Goal: Task Accomplishment & Management: Use online tool/utility

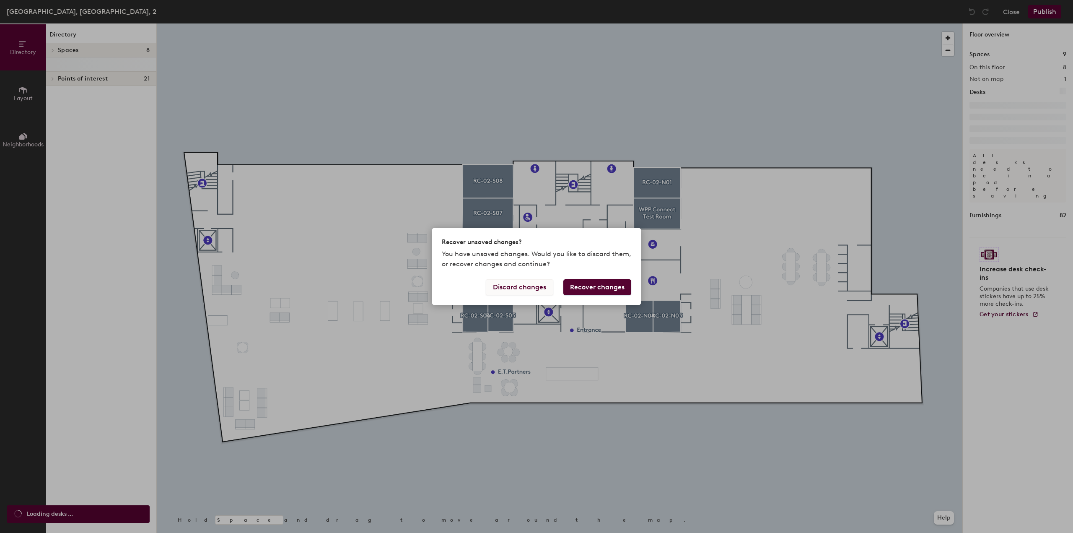
click at [531, 290] on button "Discard changes" at bounding box center [519, 287] width 67 height 16
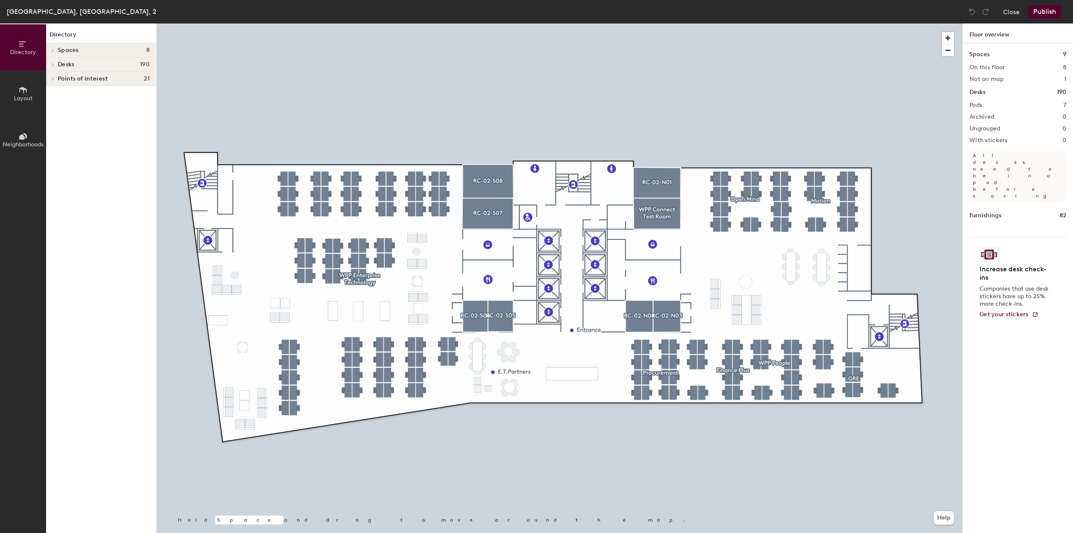
click at [20, 98] on span "Layout" at bounding box center [23, 98] width 19 height 7
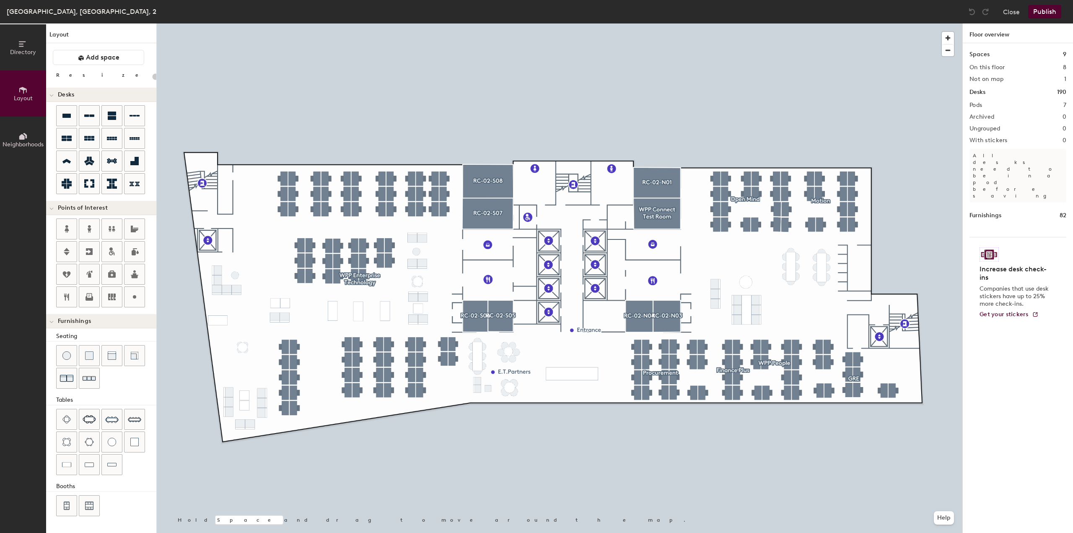
type input "120"
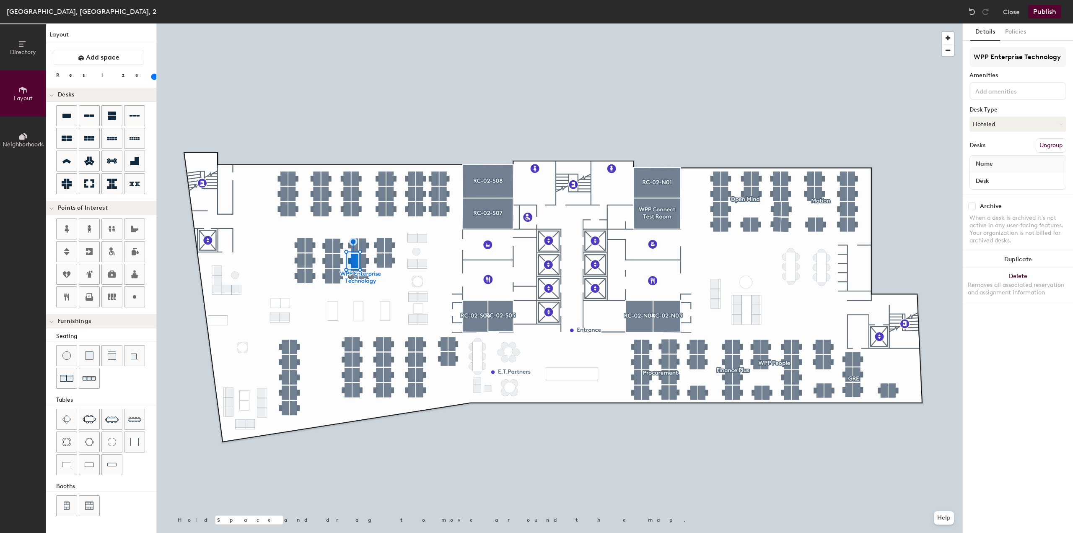
click at [32, 139] on button "Neighborhoods" at bounding box center [23, 140] width 46 height 46
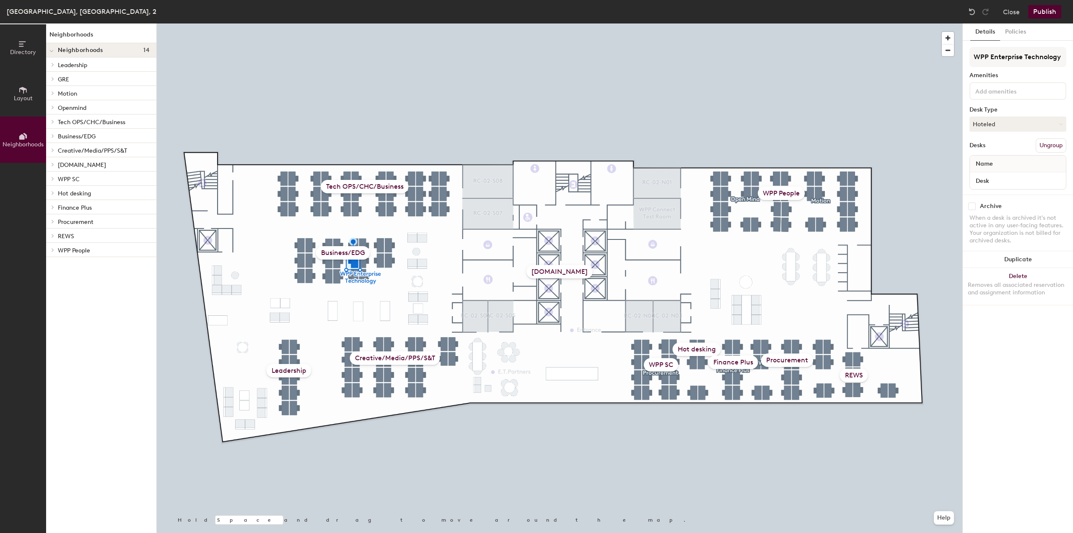
click at [87, 134] on p "Business/EDG" at bounding box center [104, 135] width 92 height 11
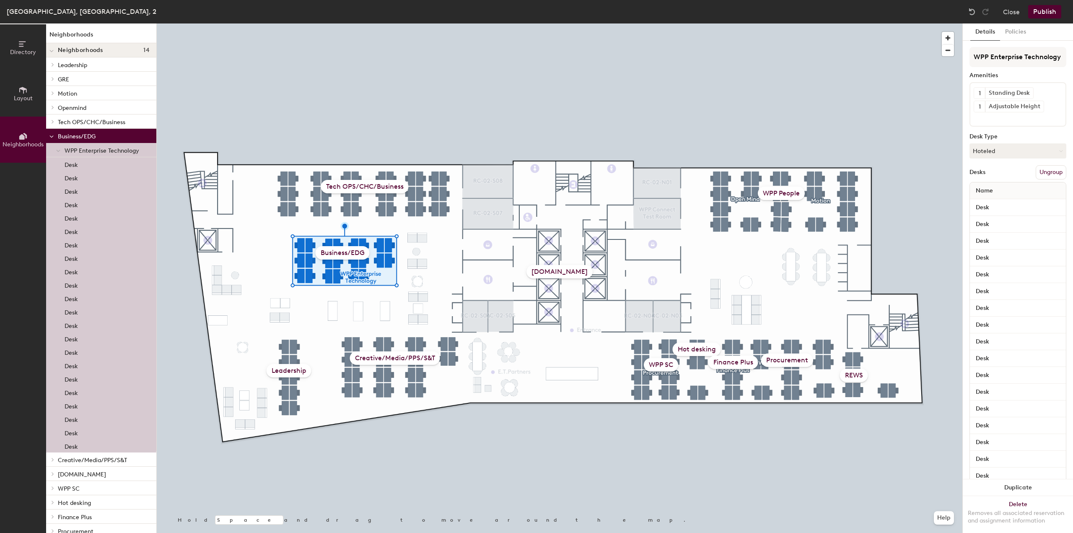
click at [332, 252] on div "Business/EDG" at bounding box center [343, 252] width 54 height 13
click at [329, 254] on div "Business/EDG" at bounding box center [343, 252] width 54 height 13
click at [342, 251] on div "Business/EDG" at bounding box center [343, 252] width 54 height 13
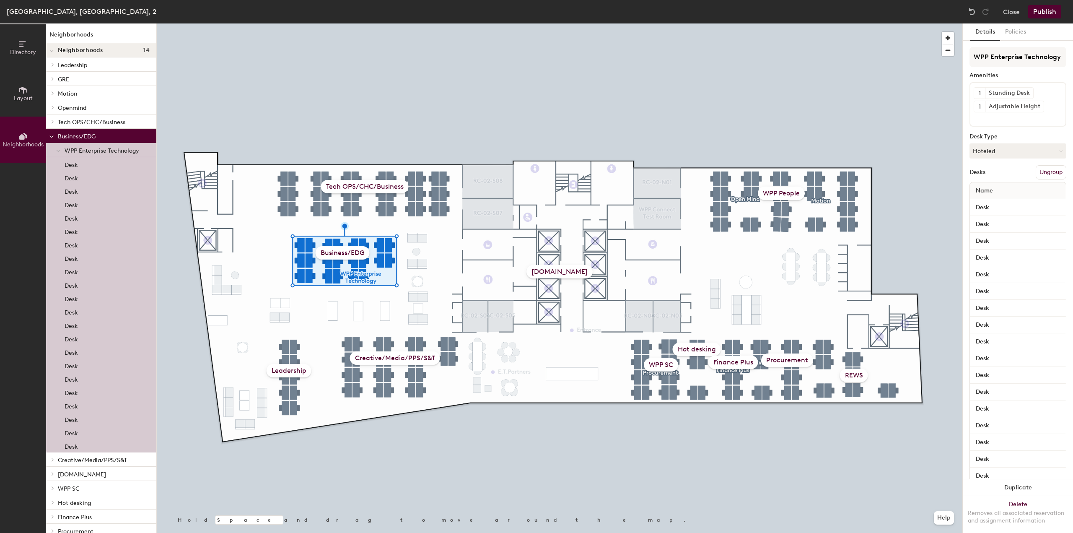
click at [331, 249] on div "Business/EDG" at bounding box center [343, 252] width 54 height 13
click at [109, 124] on p "Tech OPS/CHC/Business" at bounding box center [104, 121] width 92 height 11
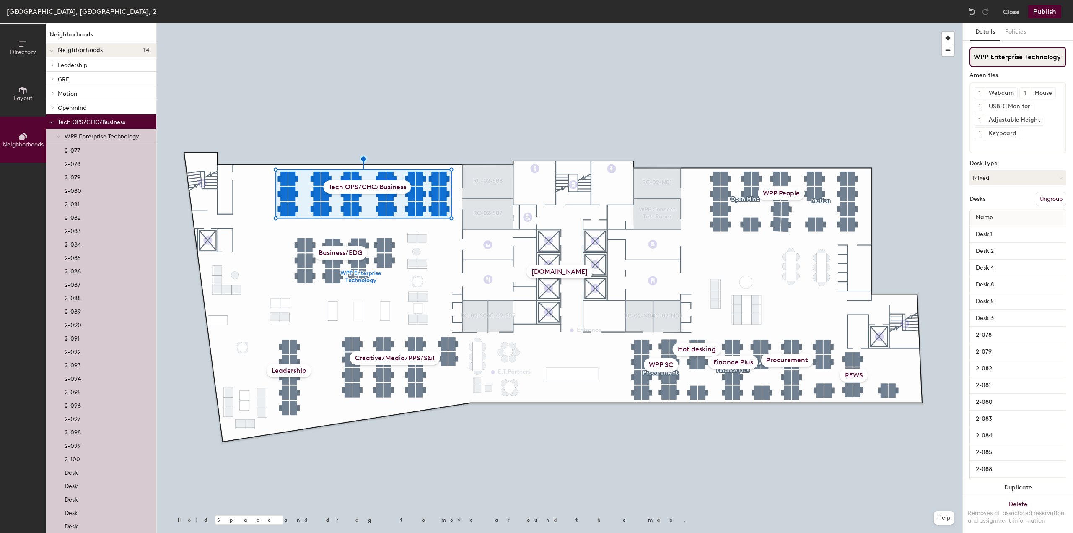
click at [1019, 61] on input "WPP Enterprise Technology" at bounding box center [1017, 57] width 97 height 20
click at [327, 255] on div "Business/EDG" at bounding box center [340, 252] width 54 height 13
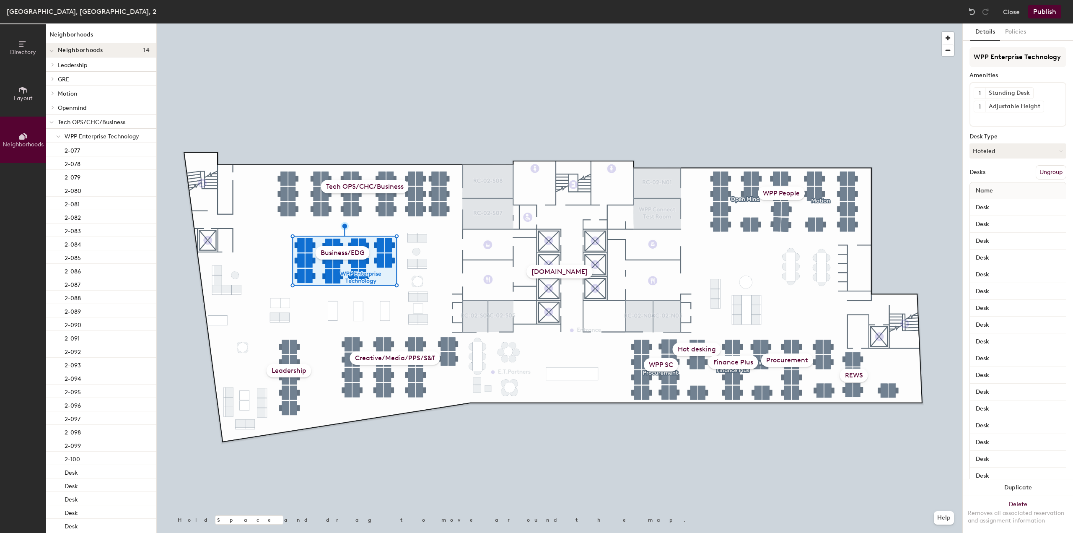
click at [335, 252] on div "Business/EDG" at bounding box center [343, 252] width 54 height 13
click at [104, 124] on p "Tech OPS/CHC/Business" at bounding box center [104, 121] width 92 height 11
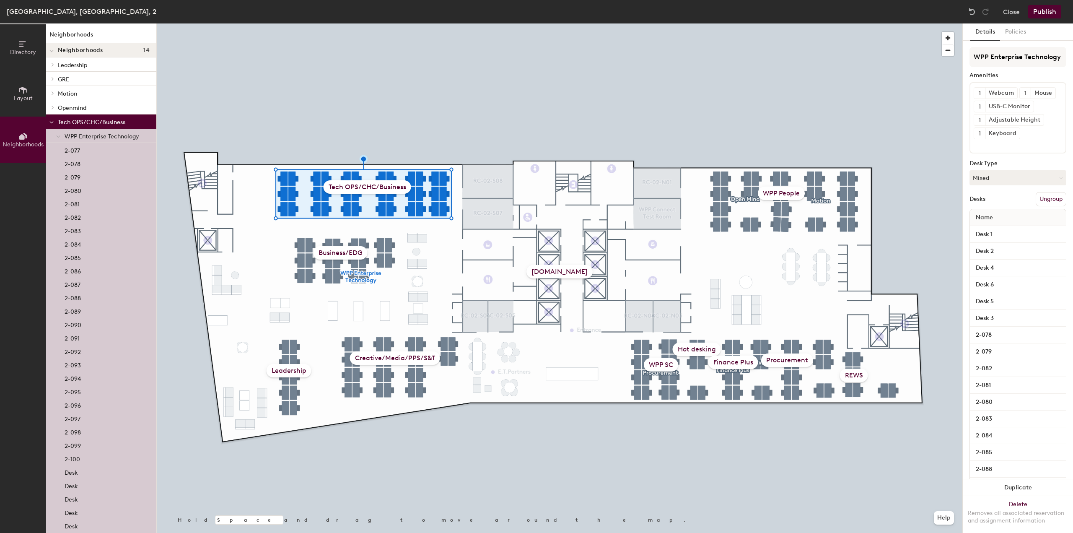
click at [113, 122] on p "Tech OPS/CHC/Business" at bounding box center [104, 121] width 92 height 11
click at [60, 135] on span at bounding box center [58, 136] width 4 height 7
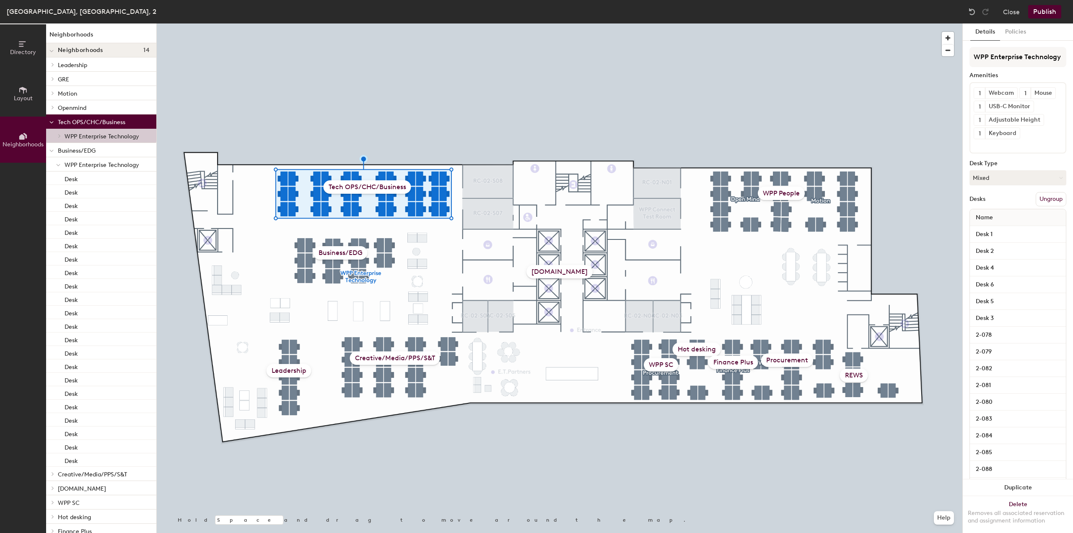
click at [92, 153] on p "Business/EDG" at bounding box center [104, 150] width 92 height 11
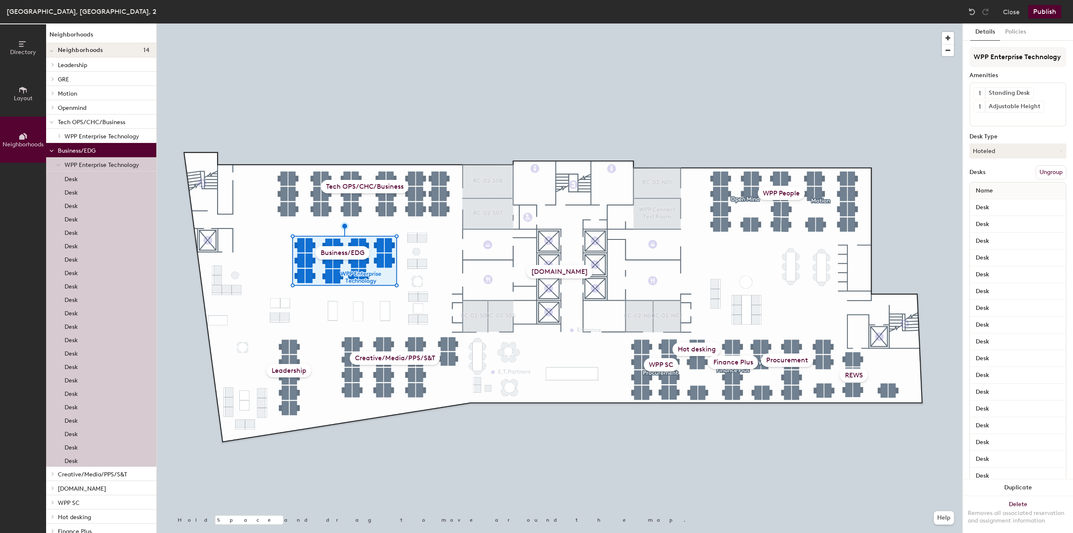
click at [99, 150] on p "Business/EDG" at bounding box center [104, 150] width 92 height 11
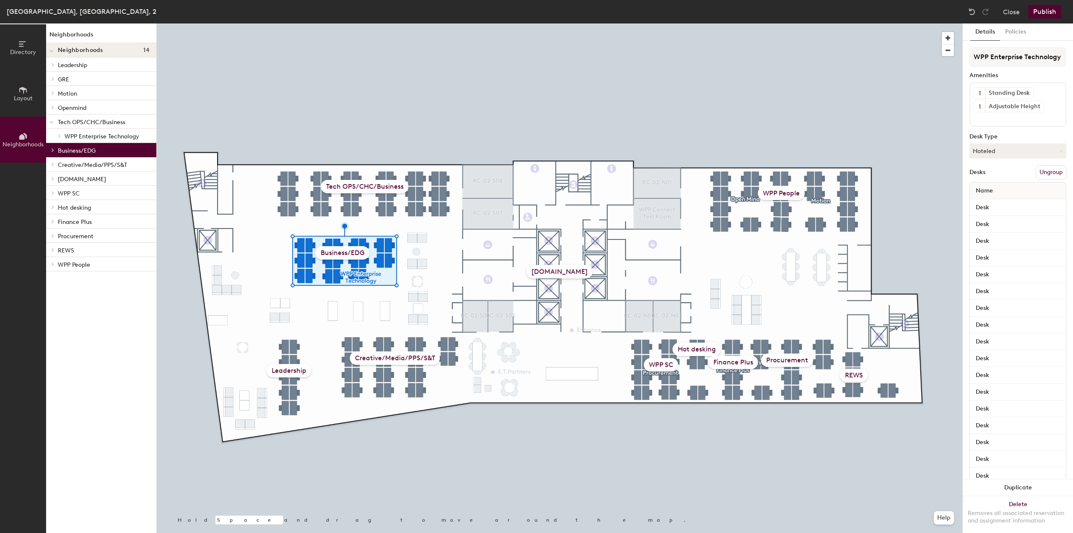
click at [99, 150] on p "Business/EDG" at bounding box center [104, 150] width 92 height 11
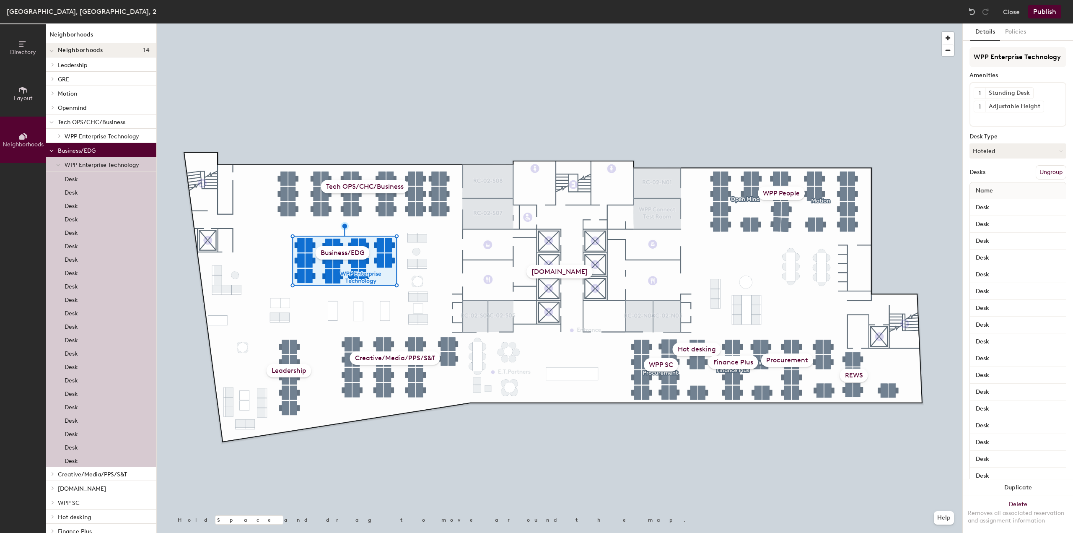
click at [327, 250] on div "Business/EDG" at bounding box center [343, 252] width 54 height 13
click at [325, 251] on div "Business/EDG" at bounding box center [343, 252] width 54 height 13
click at [325, 252] on div "Business/EDG" at bounding box center [343, 252] width 54 height 13
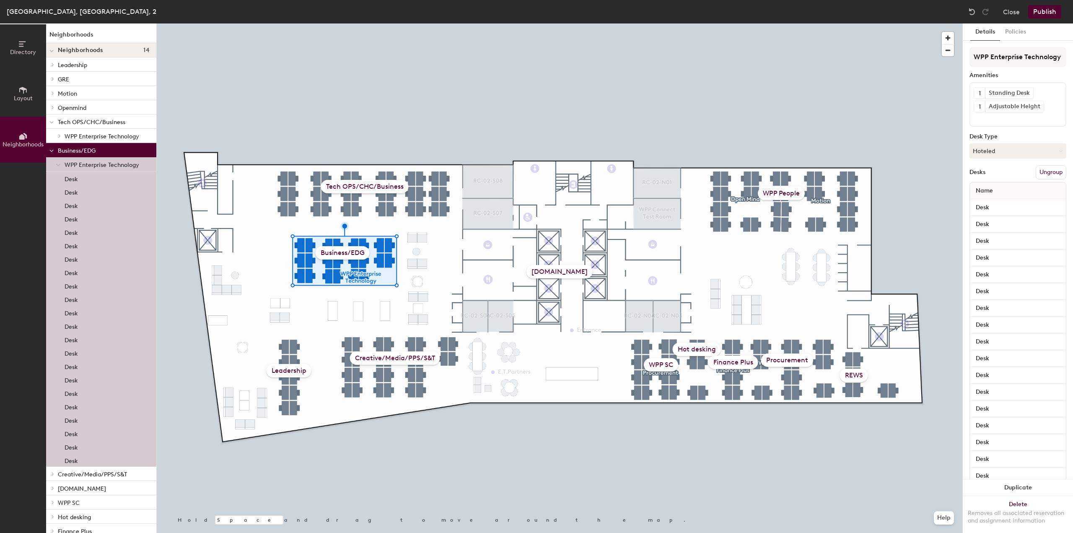
click at [325, 252] on div "Business/EDG" at bounding box center [343, 252] width 54 height 13
click at [24, 54] on span "Directory" at bounding box center [23, 52] width 26 height 7
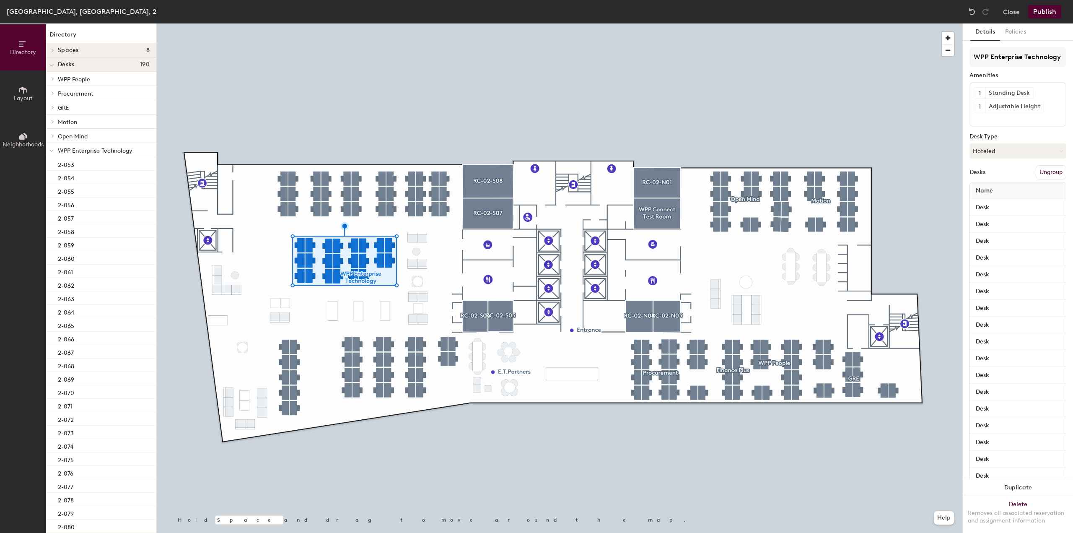
click at [53, 150] on icon at bounding box center [51, 150] width 4 height 3
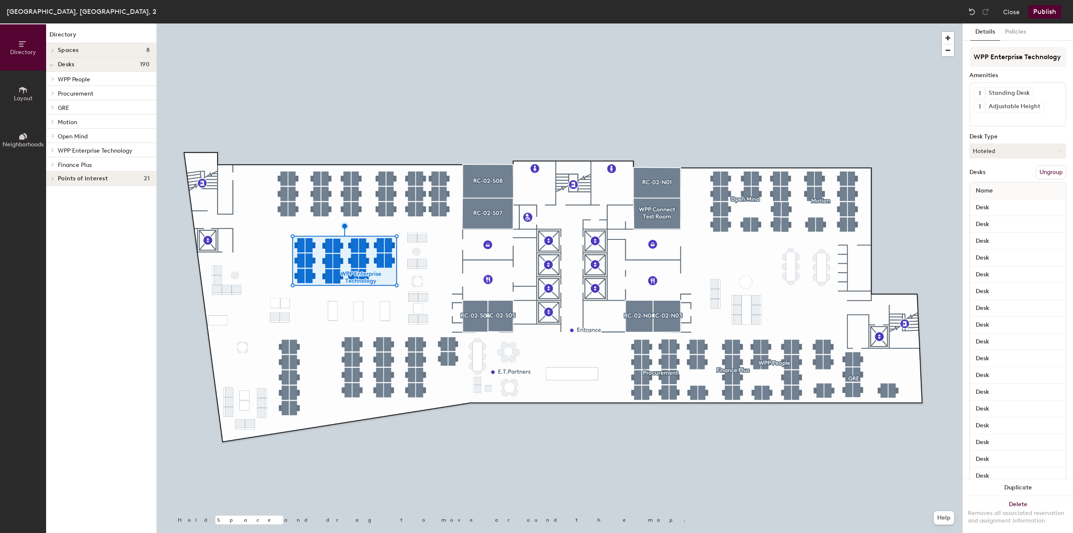
click at [84, 149] on span "WPP Enterprise Technology" at bounding box center [95, 150] width 75 height 7
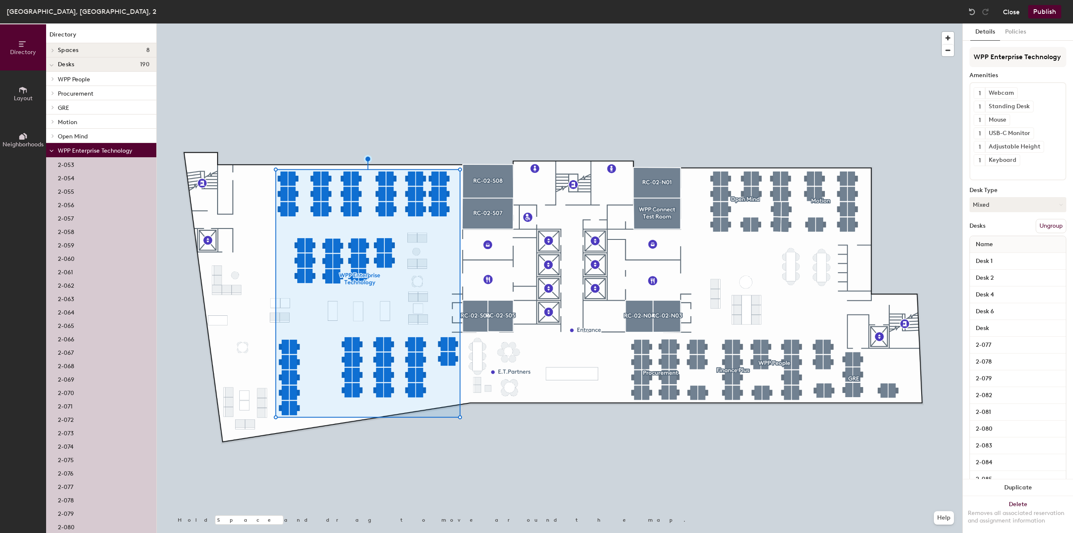
click at [1008, 18] on button "Close" at bounding box center [1011, 11] width 17 height 13
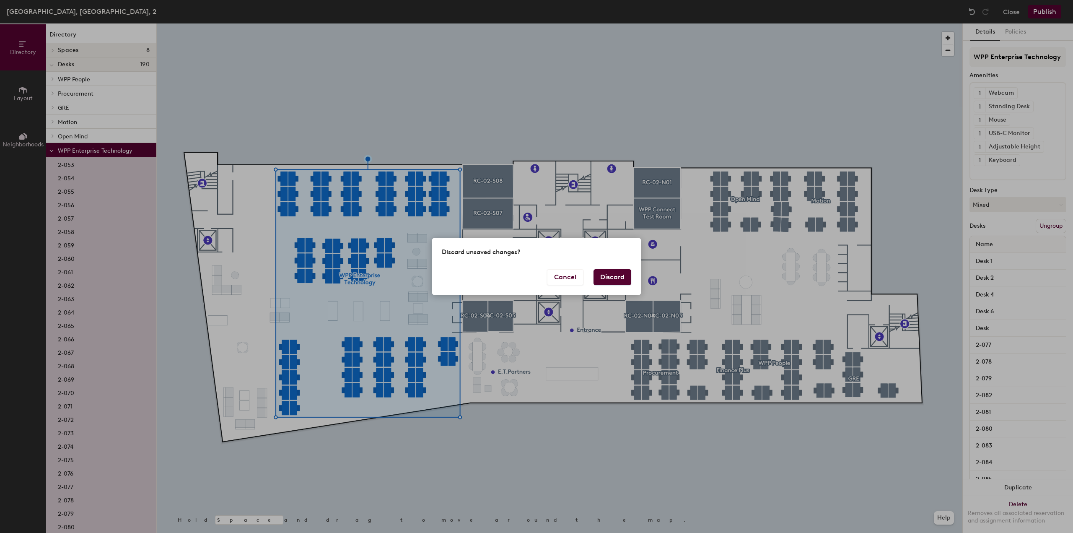
click at [611, 274] on button "Discard" at bounding box center [612, 277] width 38 height 16
